Goal: Information Seeking & Learning: Learn about a topic

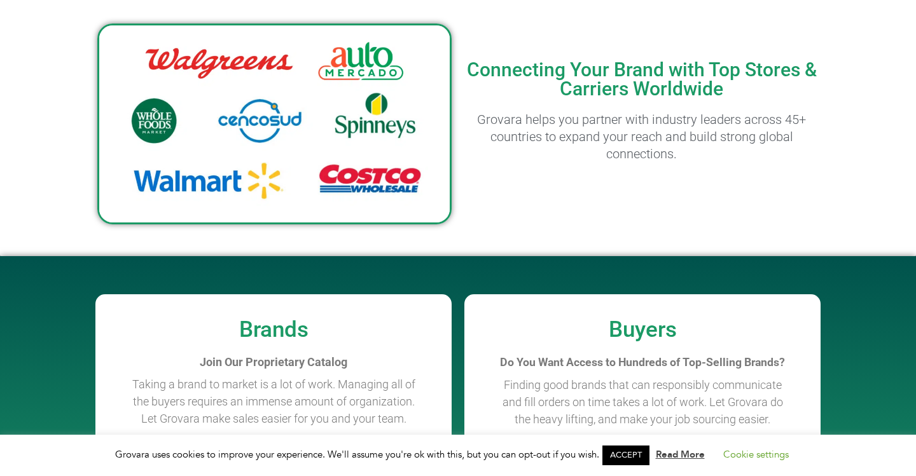
scroll to position [754, 0]
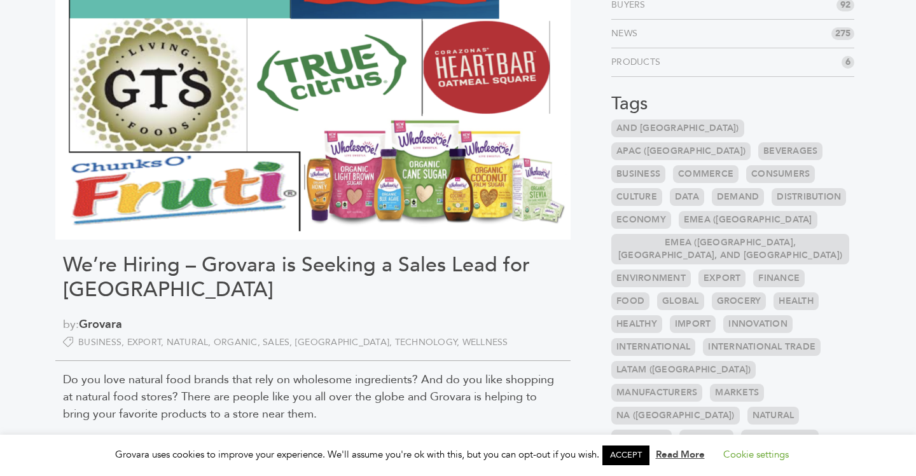
scroll to position [218, 0]
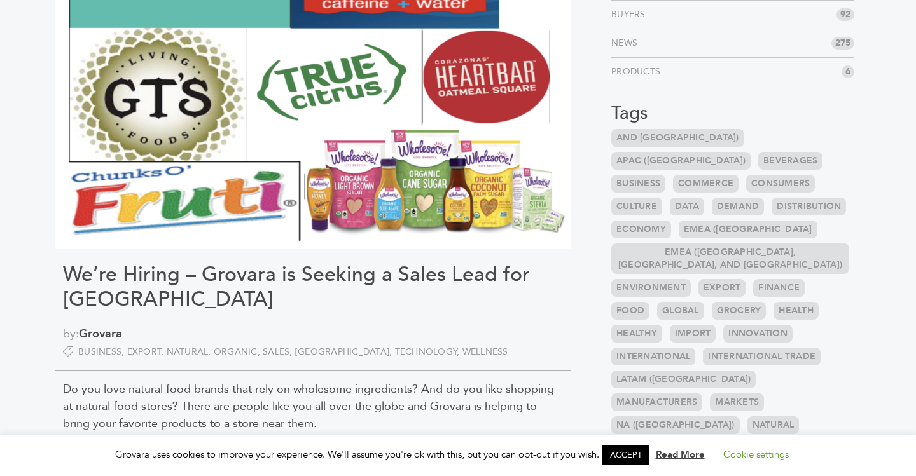
click at [336, 299] on h1 "We’re Hiring – Grovara is Seeking a Sales Lead for [GEOGRAPHIC_DATA]" at bounding box center [313, 287] width 500 height 49
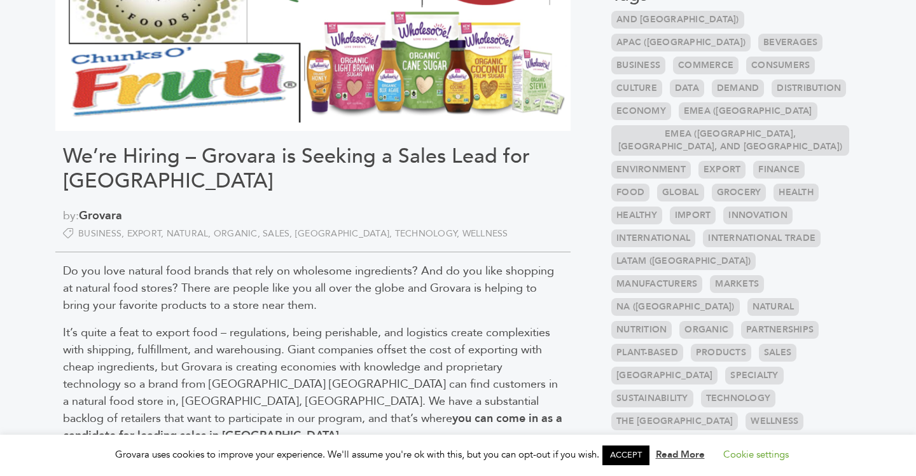
scroll to position [481, 0]
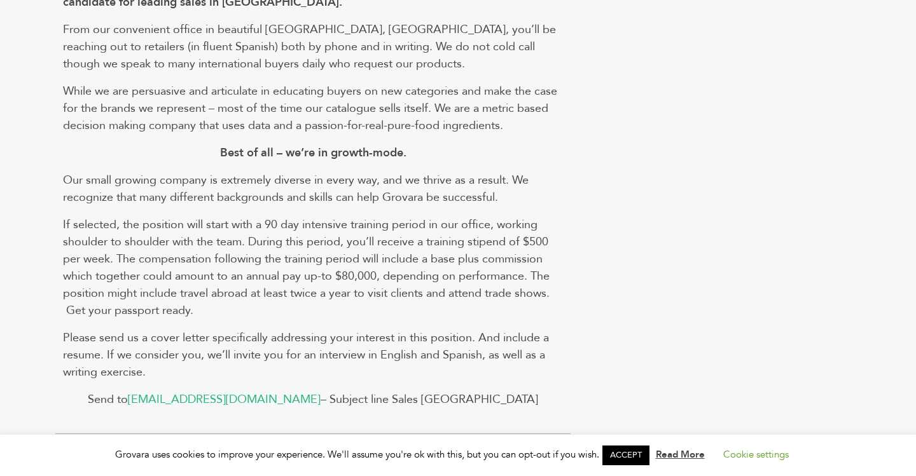
scroll to position [769, 0]
